Goal: Task Accomplishment & Management: Manage account settings

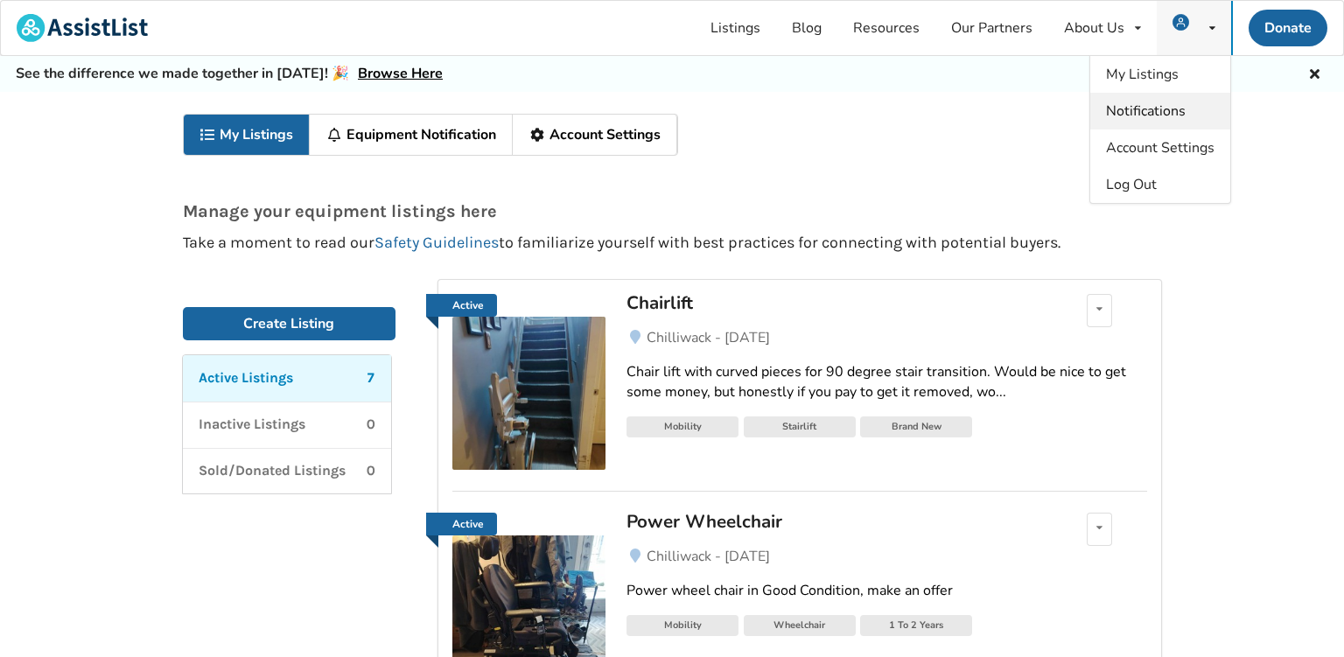
click at [1161, 109] on span "Notifications" at bounding box center [1146, 111] width 80 height 19
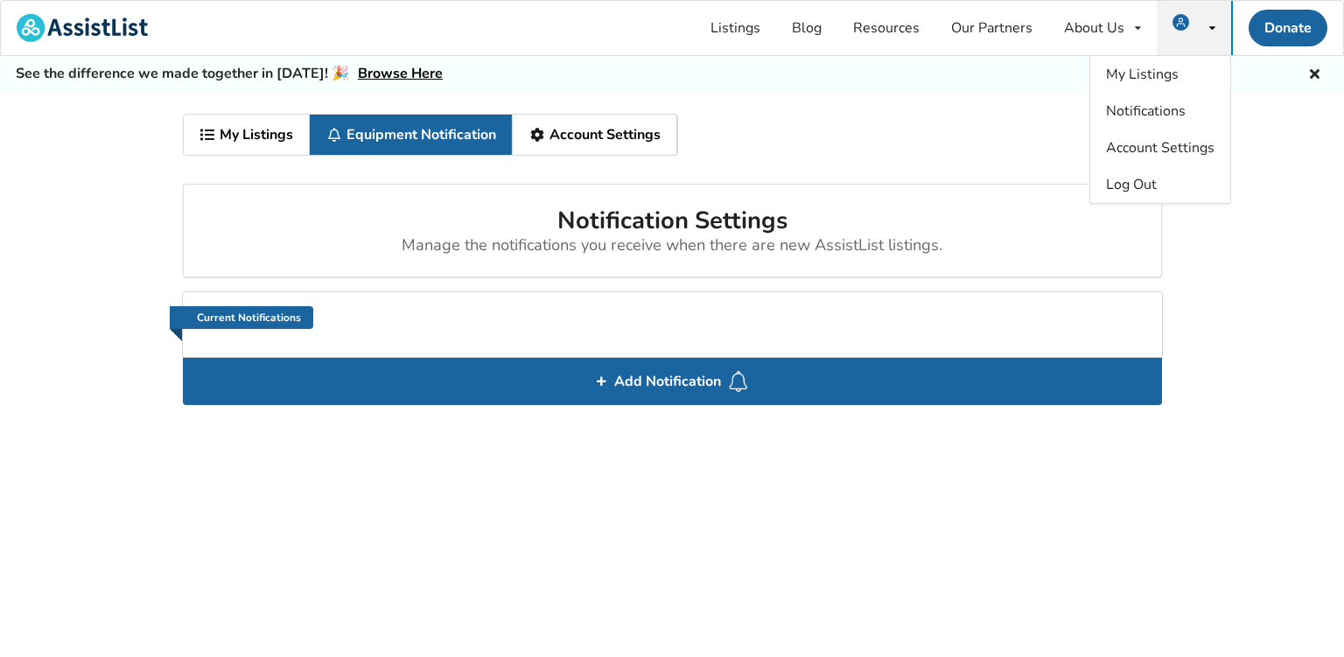
click at [246, 131] on link "My Listings" at bounding box center [247, 135] width 127 height 40
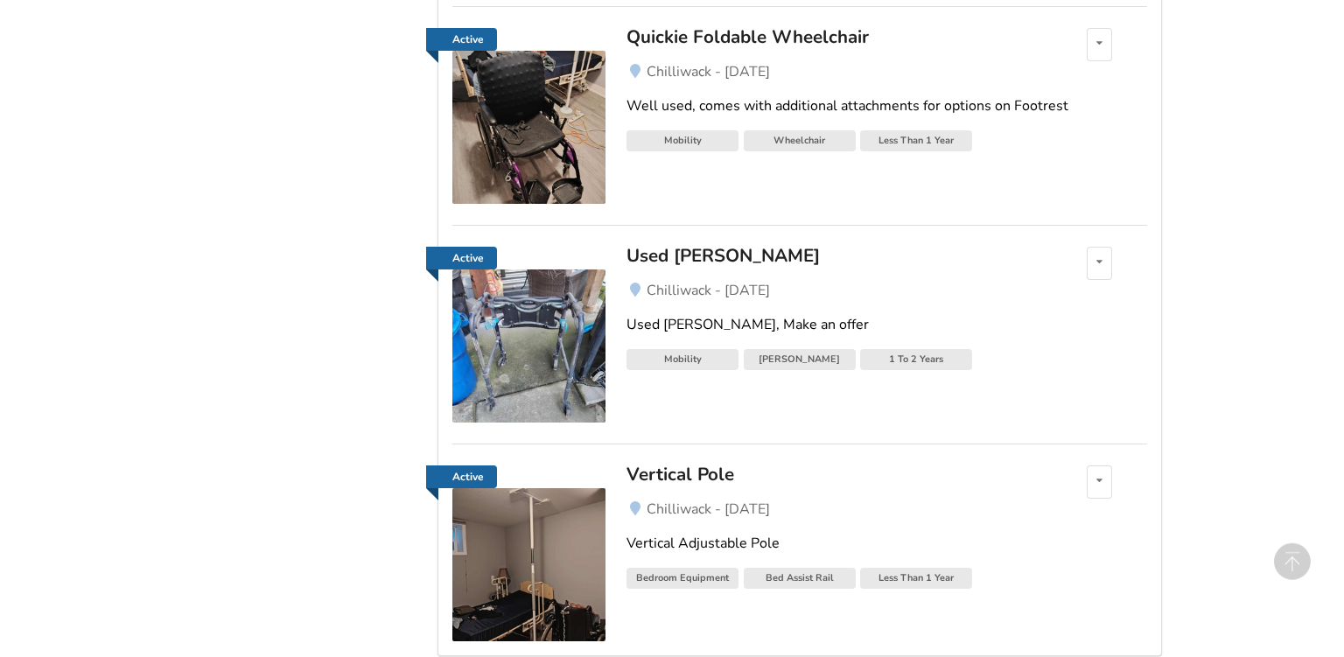
scroll to position [840, 0]
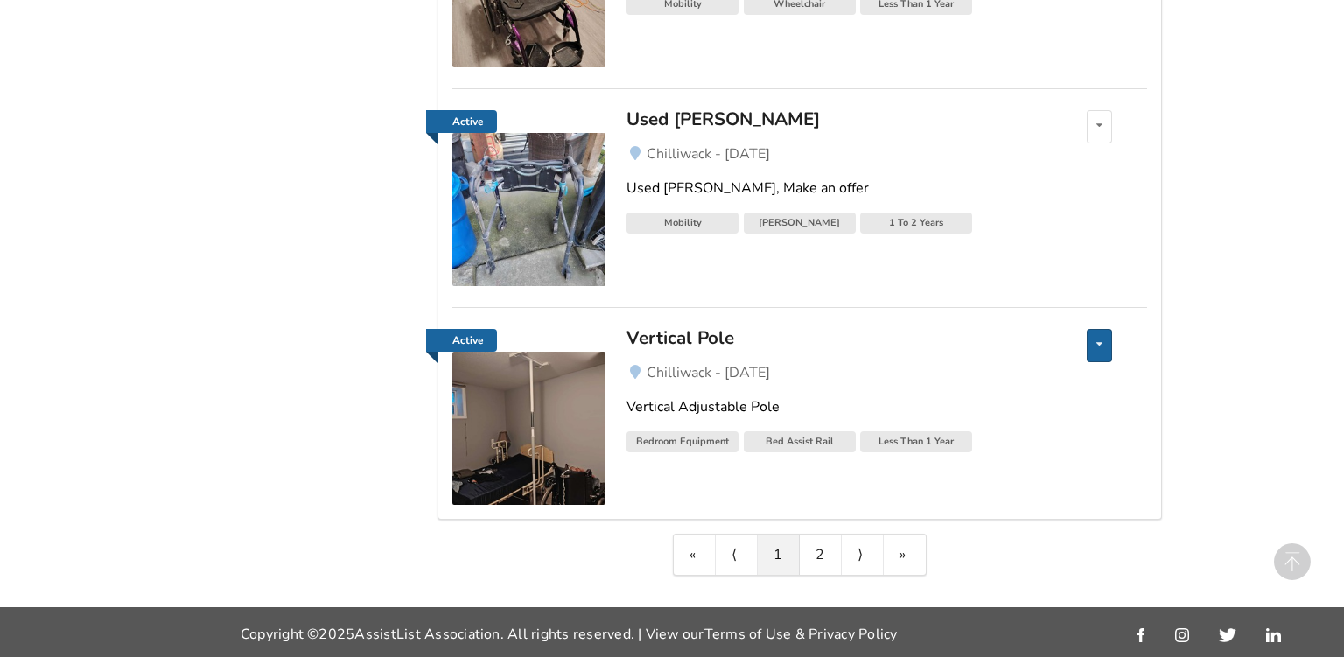
click at [1096, 348] on div "Edit listing Renew listing Mark as Sold Delete listing" at bounding box center [1099, 345] width 25 height 33
click at [1098, 346] on icon at bounding box center [1100, 344] width 6 height 11
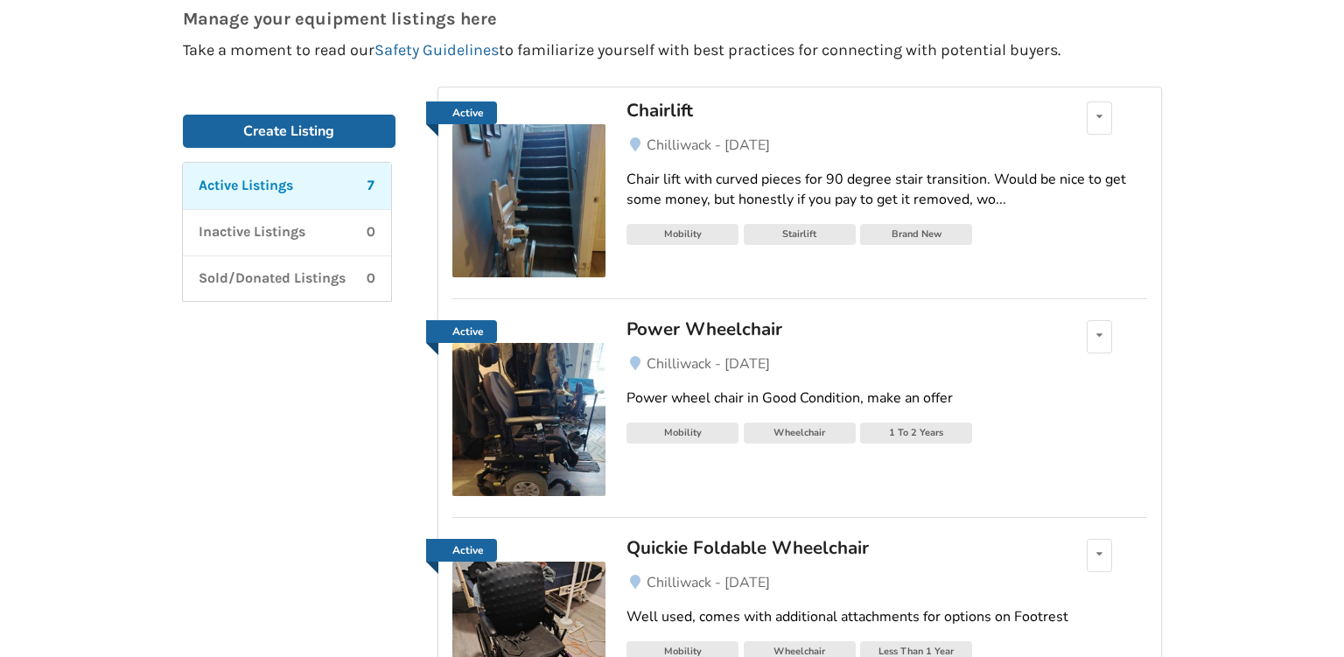
scroll to position [0, 0]
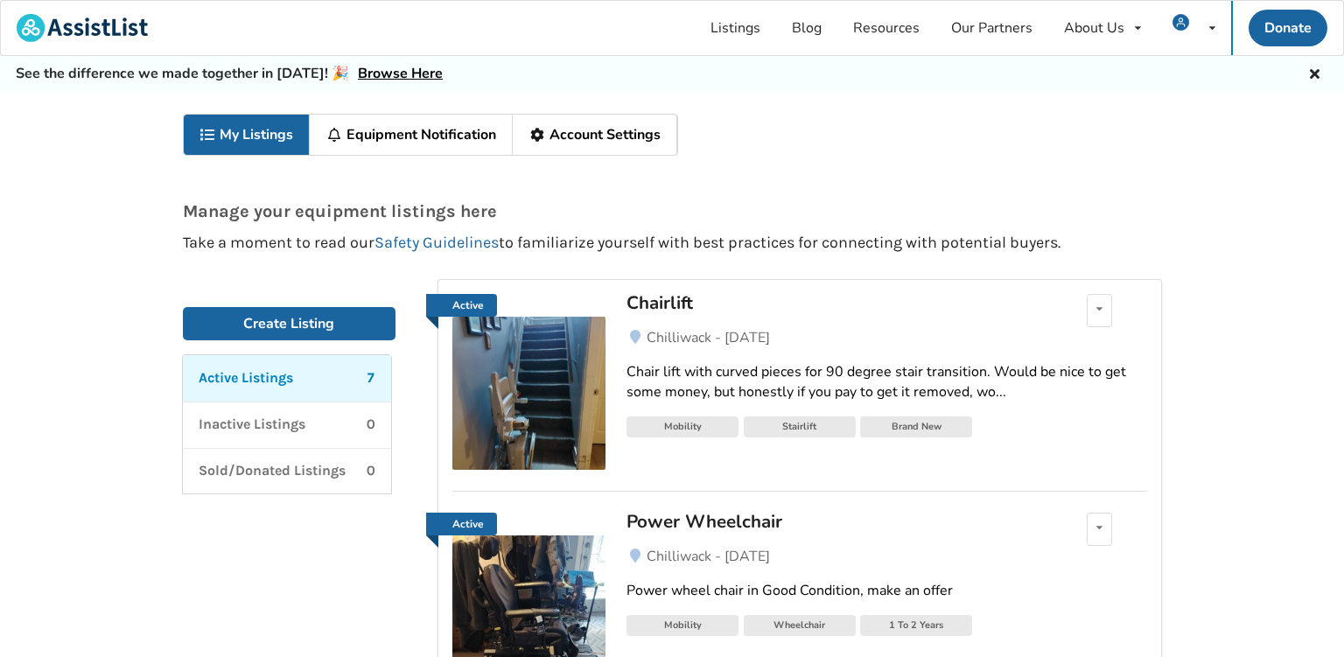
click at [1311, 75] on icon at bounding box center [1315, 72] width 17 height 14
click at [614, 140] on link "Account Settings" at bounding box center [595, 135] width 165 height 40
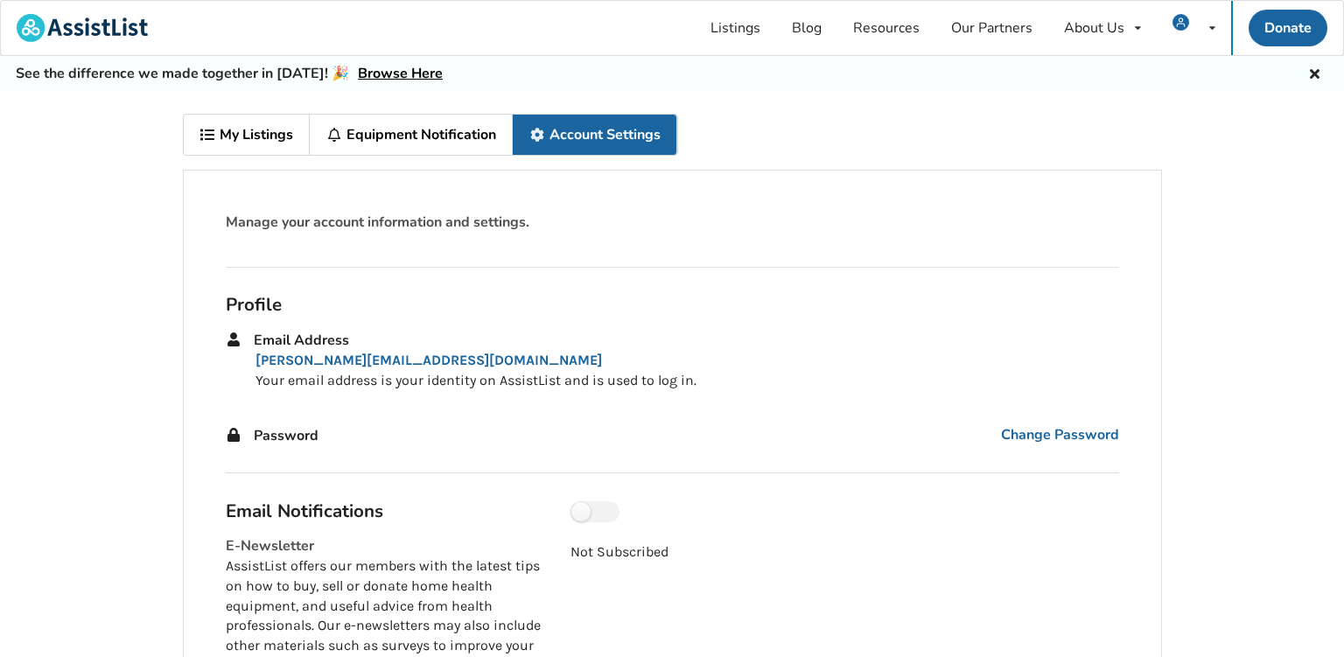
click at [226, 133] on link "My Listings" at bounding box center [247, 135] width 127 height 40
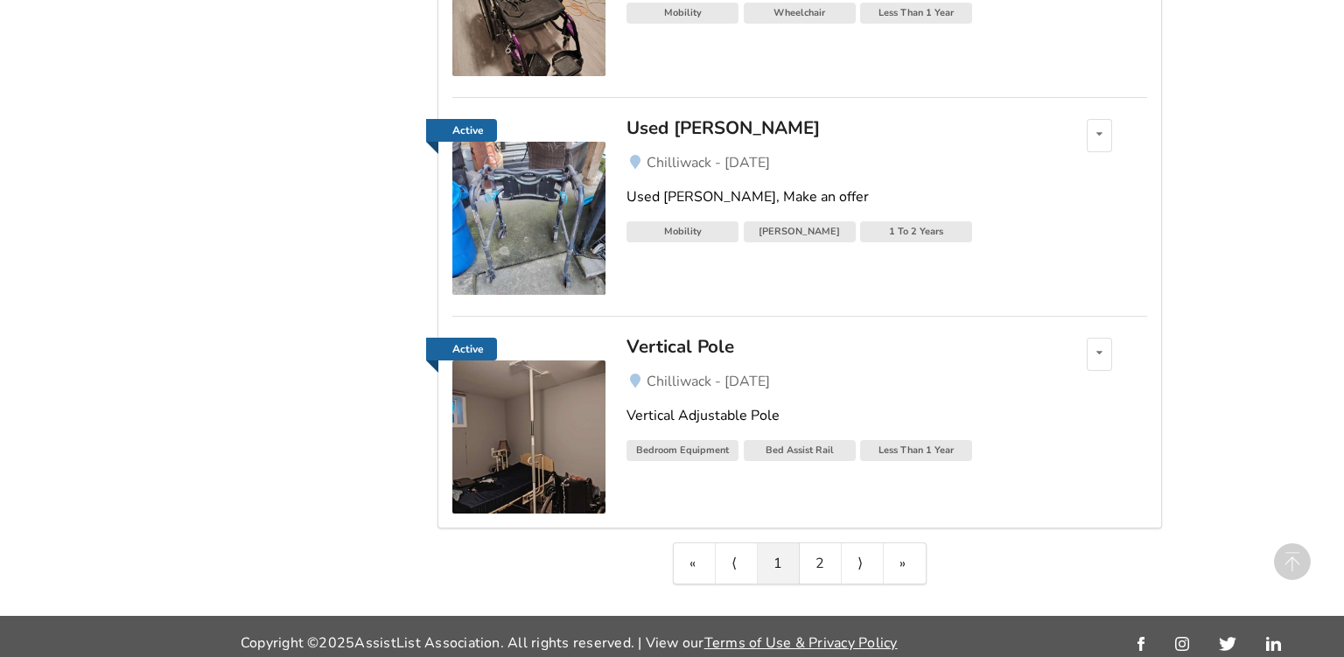
scroll to position [840, 0]
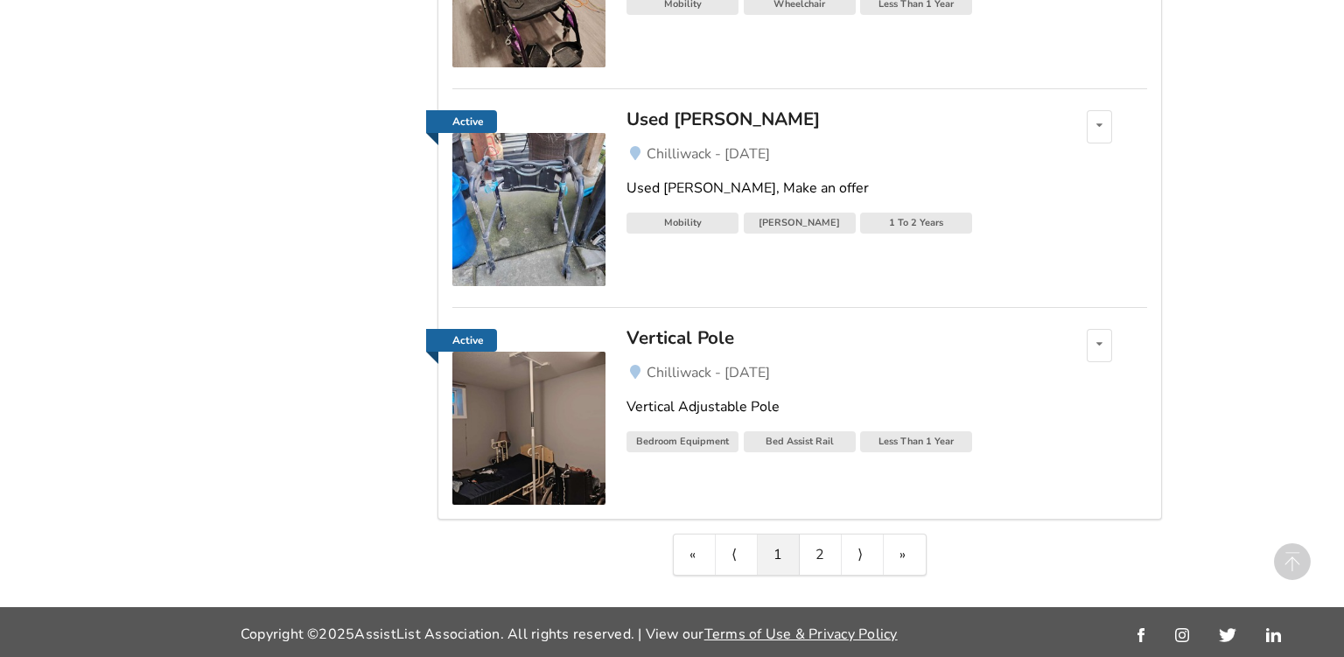
click at [708, 334] on div "Vertical Pole" at bounding box center [831, 337] width 409 height 23
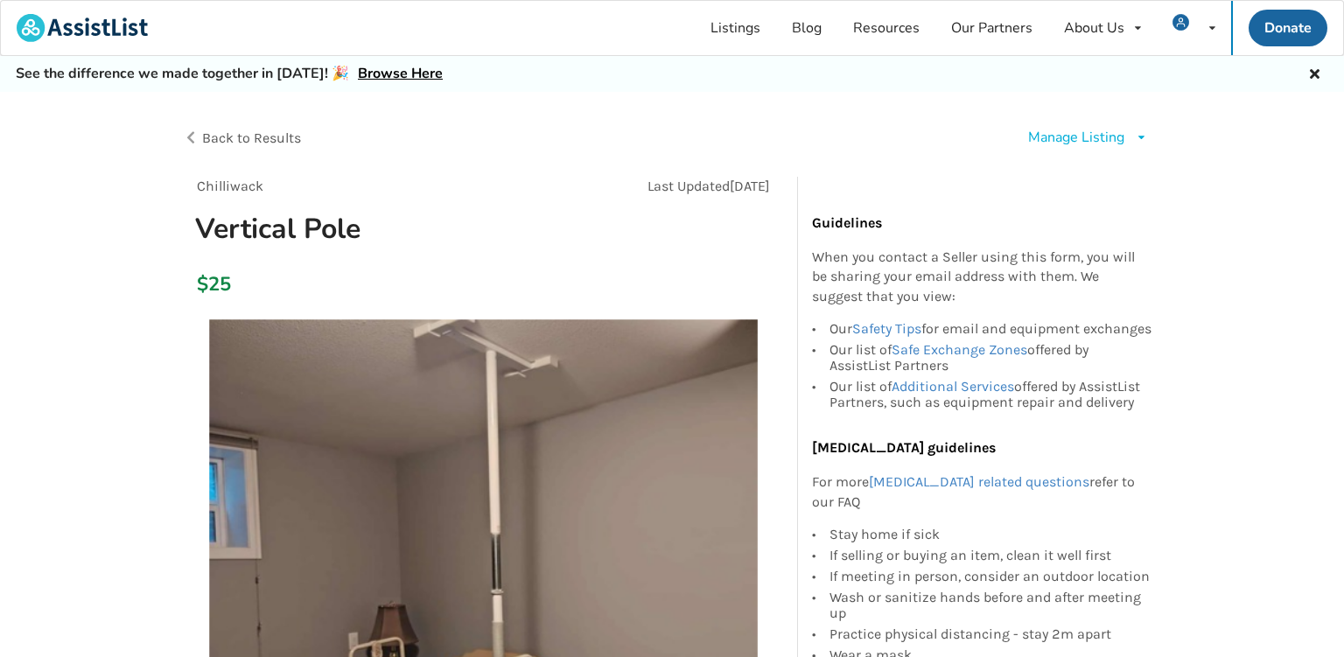
scroll to position [92, 0]
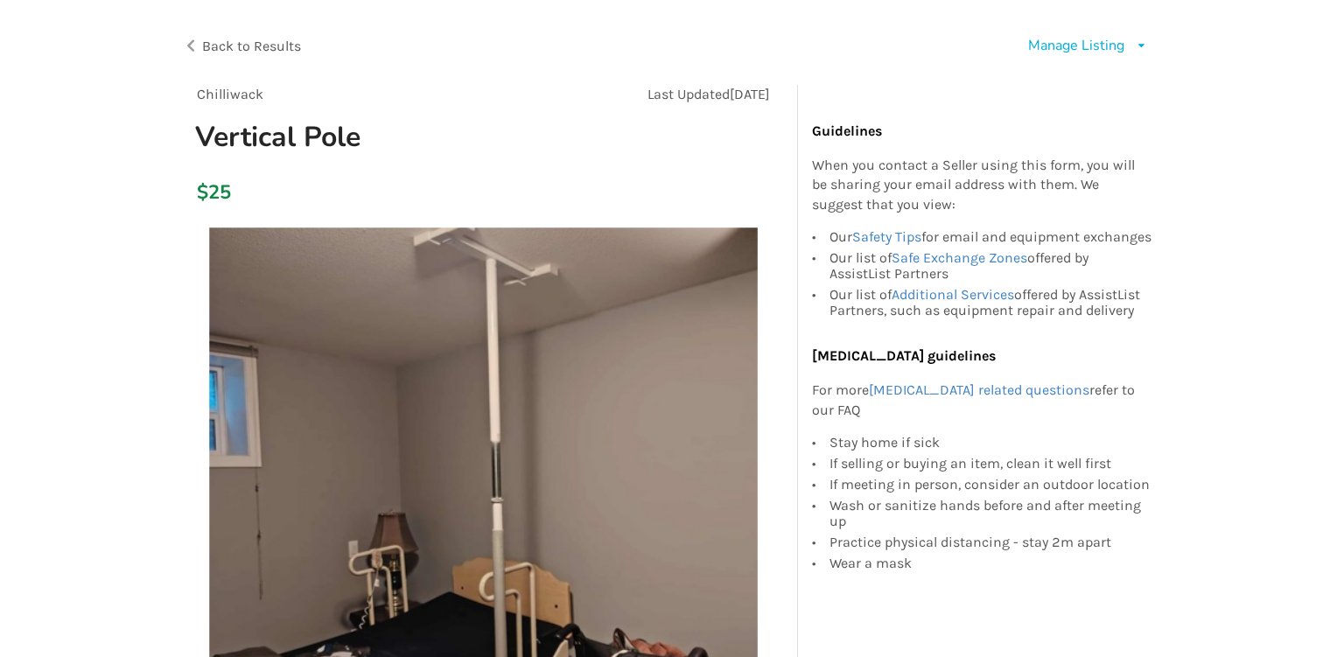
click at [1133, 47] on div "Manage Listing Edit listing Renew listing Mark as Sold Delete listing" at bounding box center [1088, 46] width 120 height 20
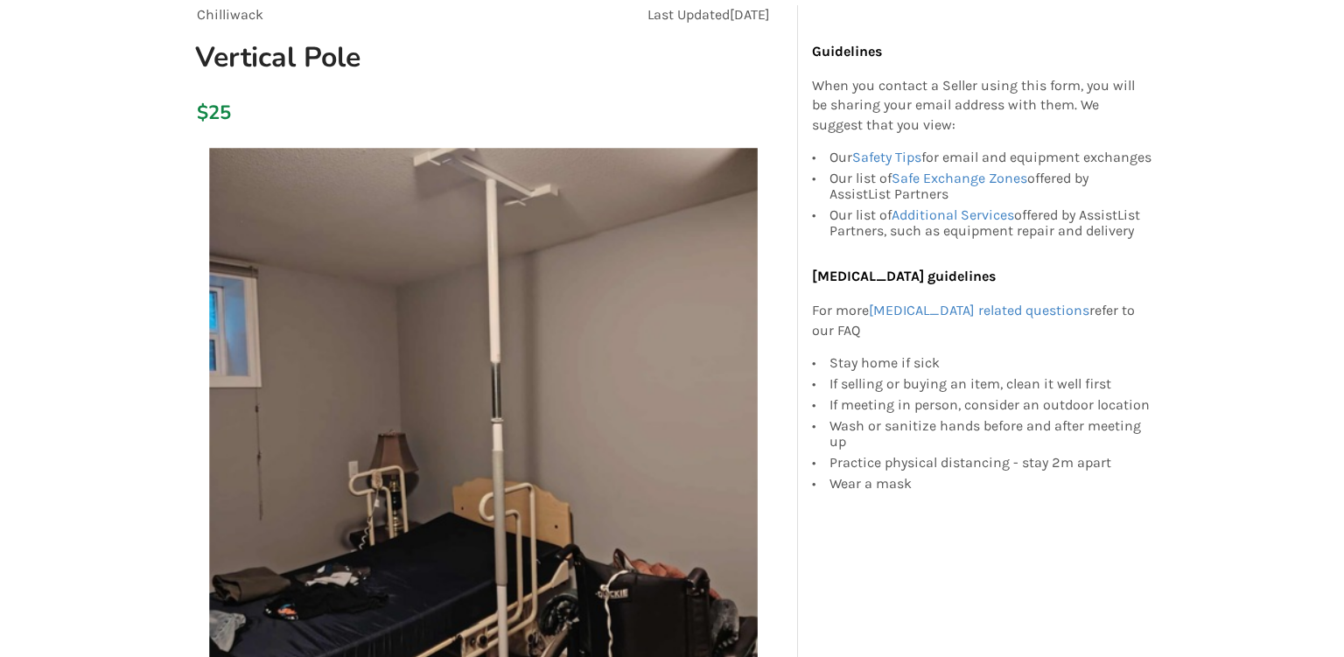
scroll to position [0, 0]
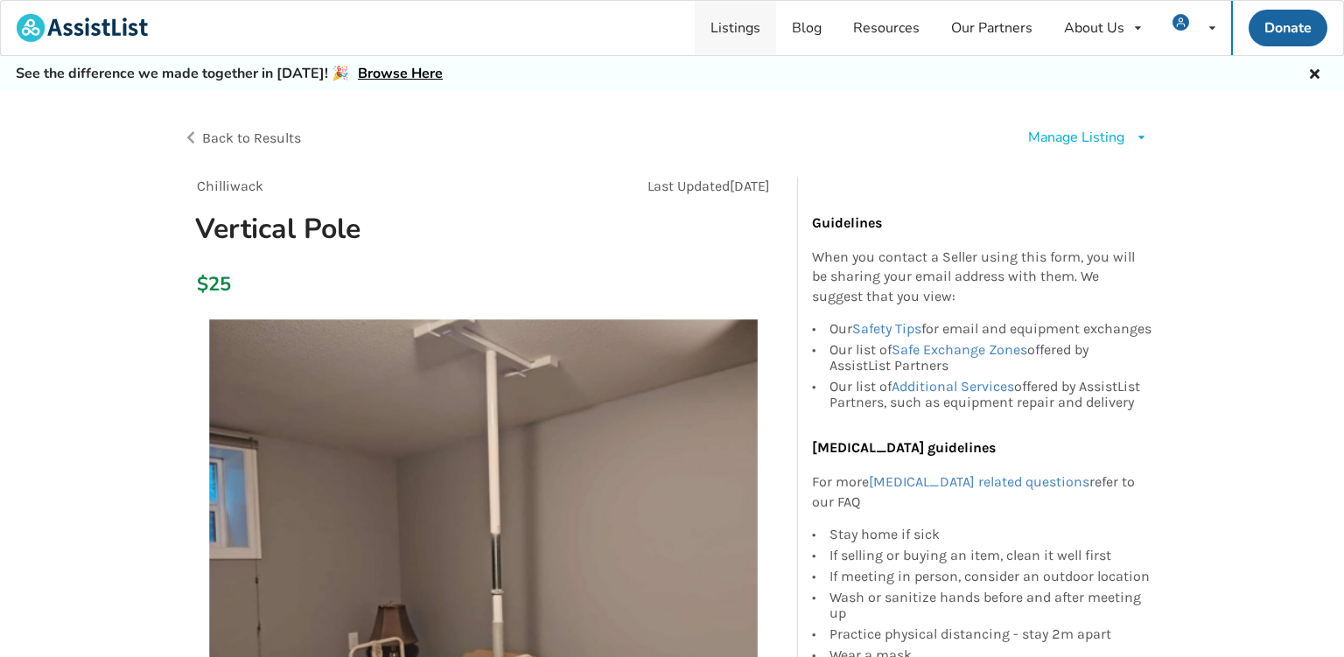
click at [732, 37] on link "Listings" at bounding box center [735, 28] width 81 height 54
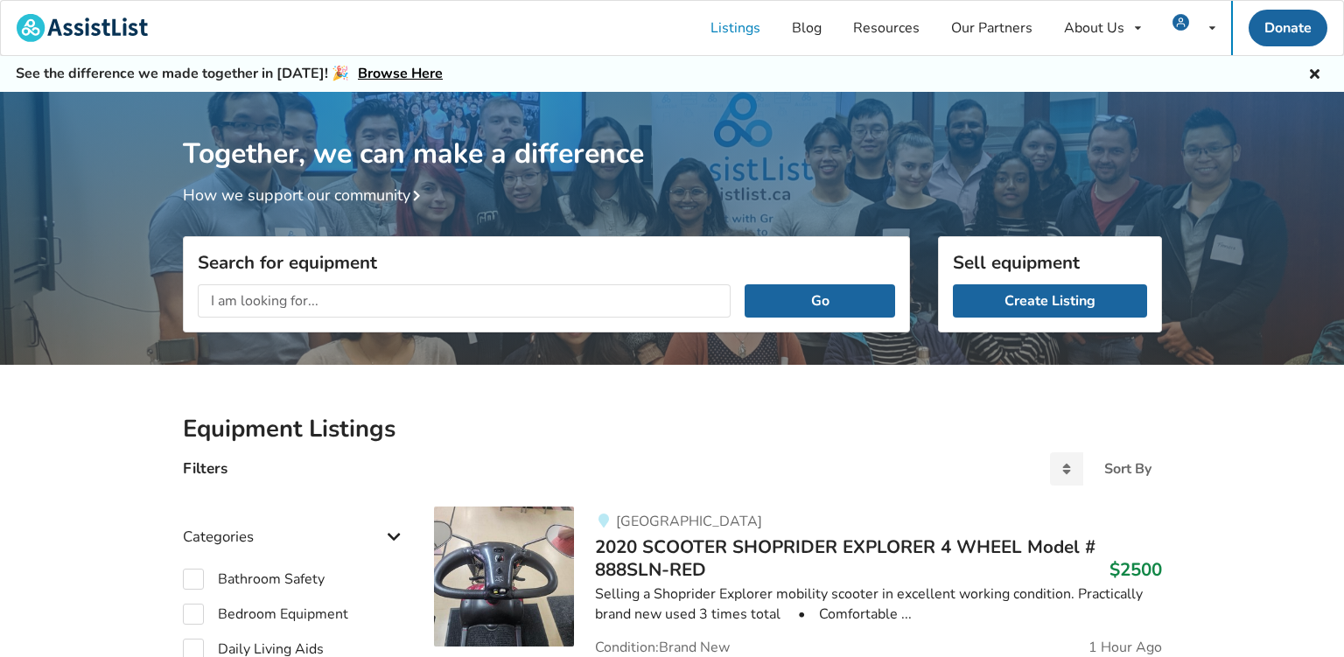
click at [256, 303] on input "text" at bounding box center [465, 300] width 534 height 33
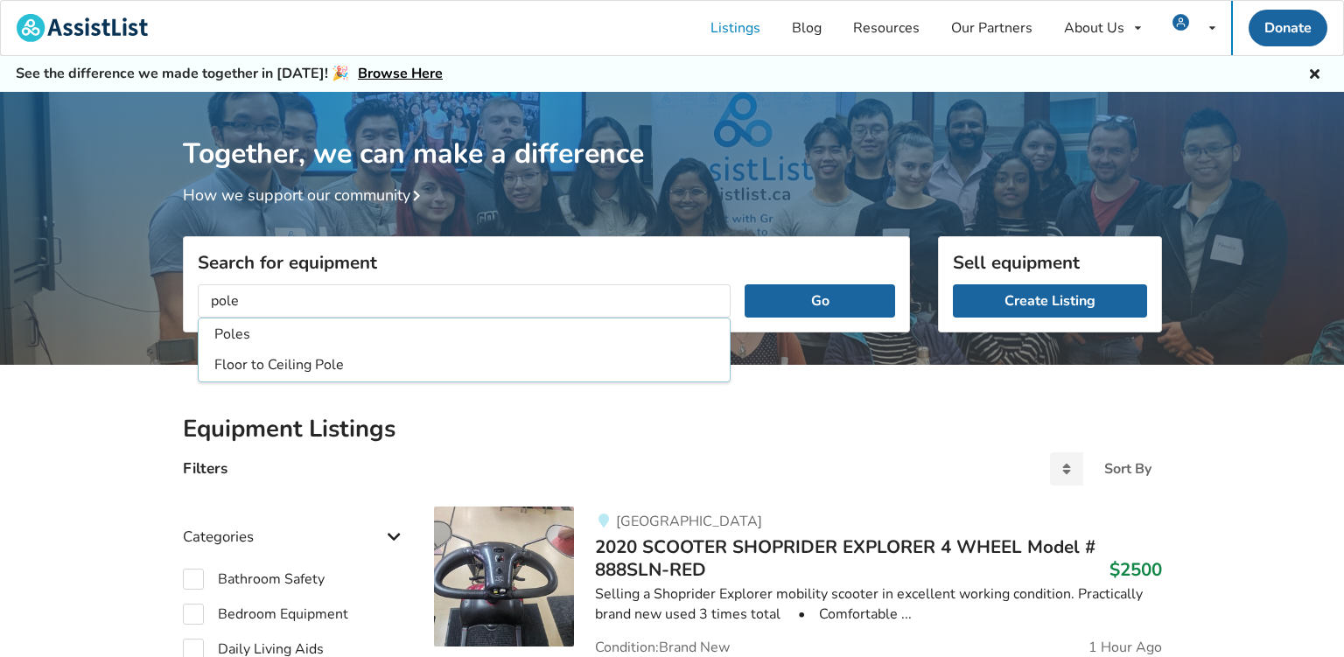
type input "pole"
click at [745, 284] on button "Go" at bounding box center [820, 300] width 150 height 33
